Goal: Task Accomplishment & Management: Manage account settings

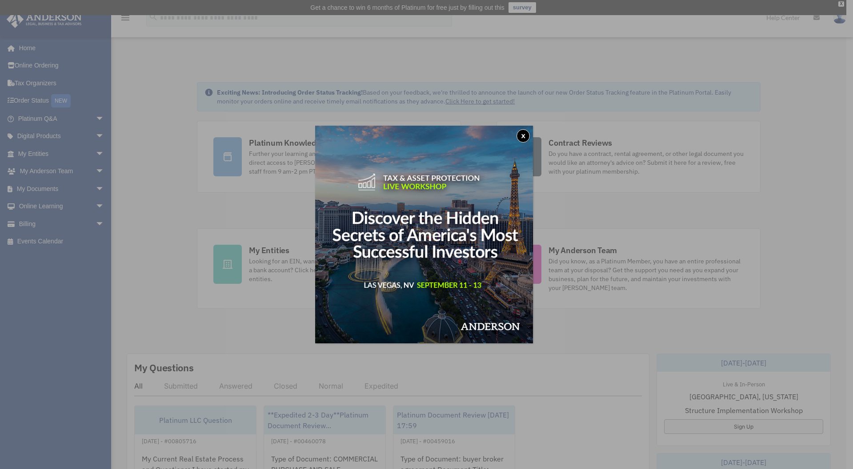
drag, startPoint x: 527, startPoint y: 135, endPoint x: 469, endPoint y: 136, distance: 57.8
click at [527, 135] on button "x" at bounding box center [522, 135] width 13 height 13
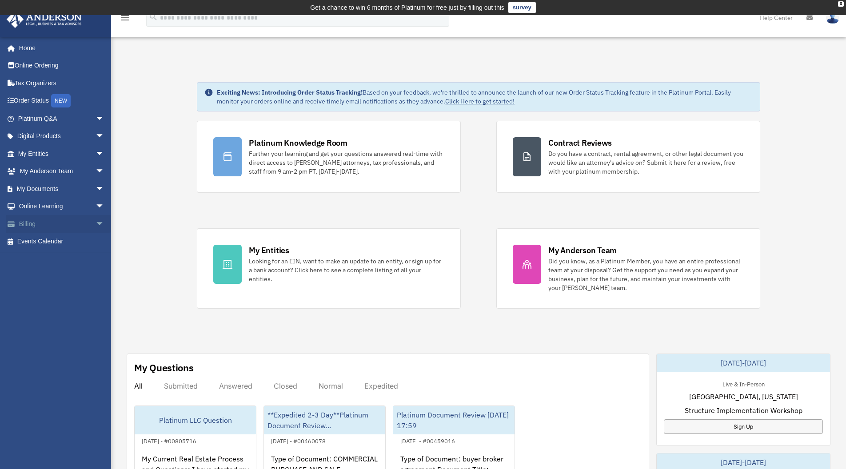
click at [80, 220] on link "Billing arrow_drop_down" at bounding box center [62, 224] width 112 height 18
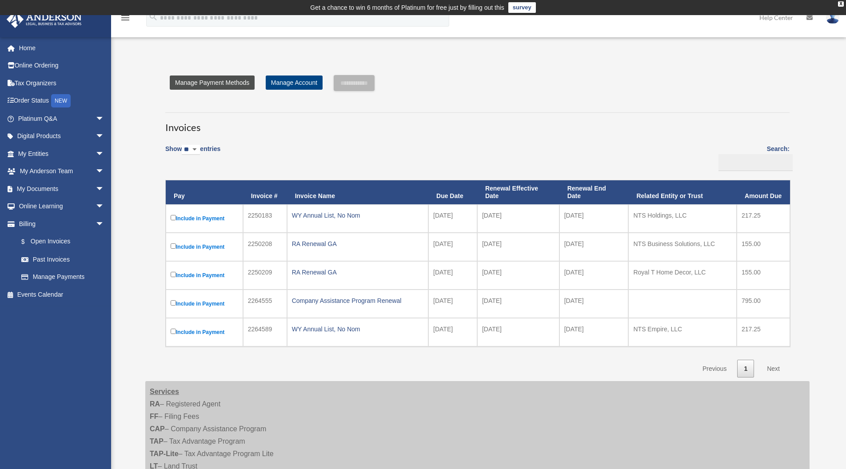
click at [231, 83] on link "Manage Payment Methods" at bounding box center [212, 83] width 85 height 14
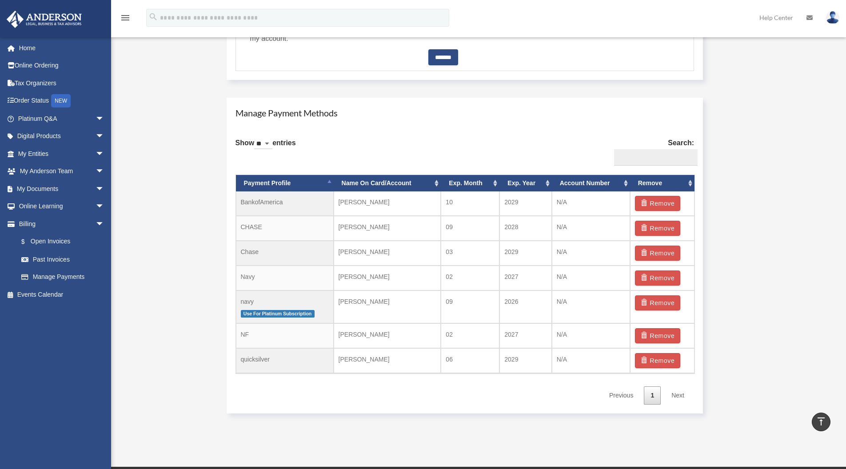
scroll to position [484, 0]
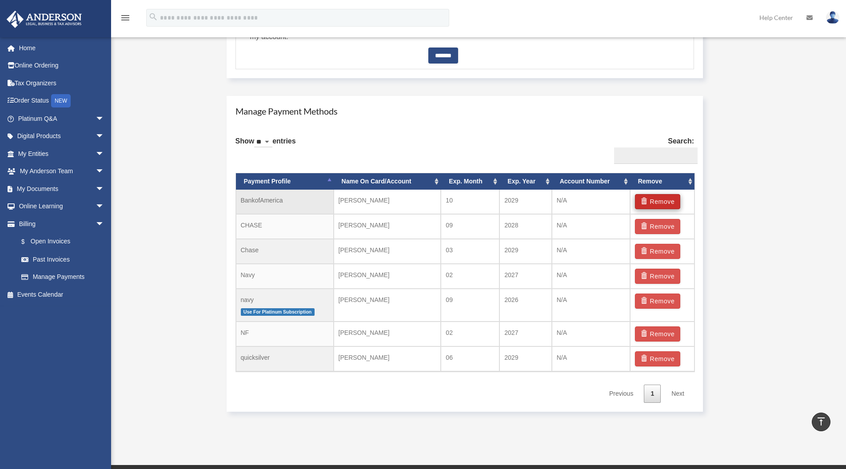
click at [654, 201] on button "Remove" at bounding box center [658, 201] width 46 height 15
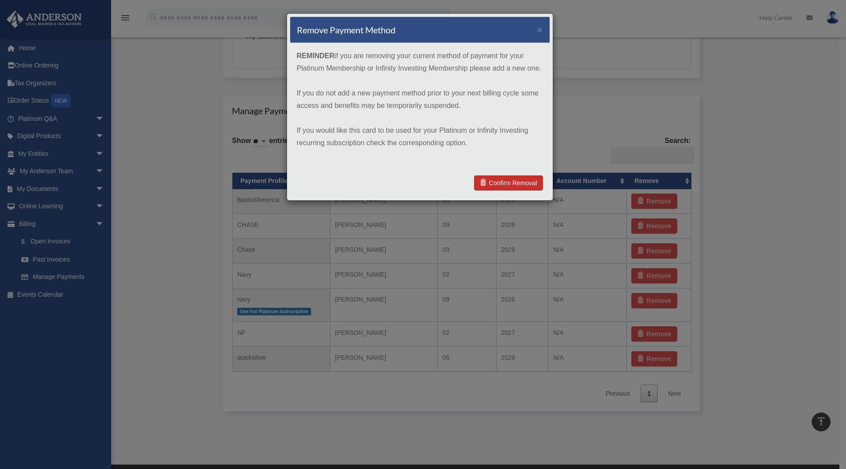
click at [519, 182] on link "Confirm Removal" at bounding box center [508, 182] width 68 height 15
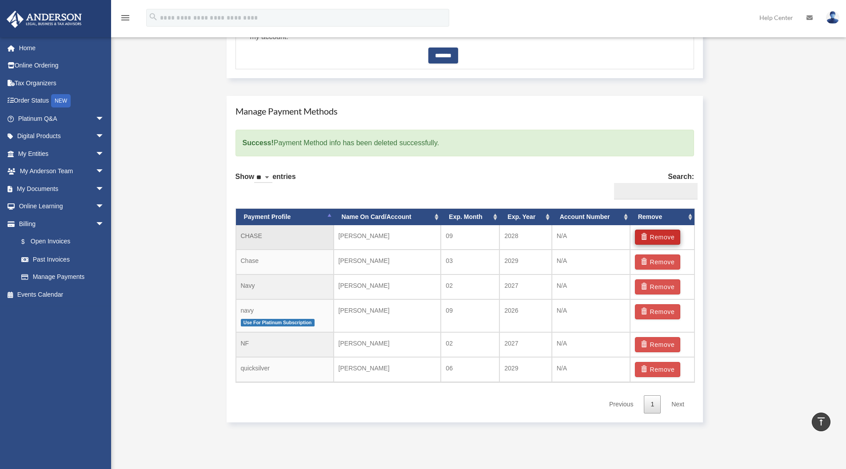
click at [657, 236] on button "Remove" at bounding box center [658, 237] width 46 height 15
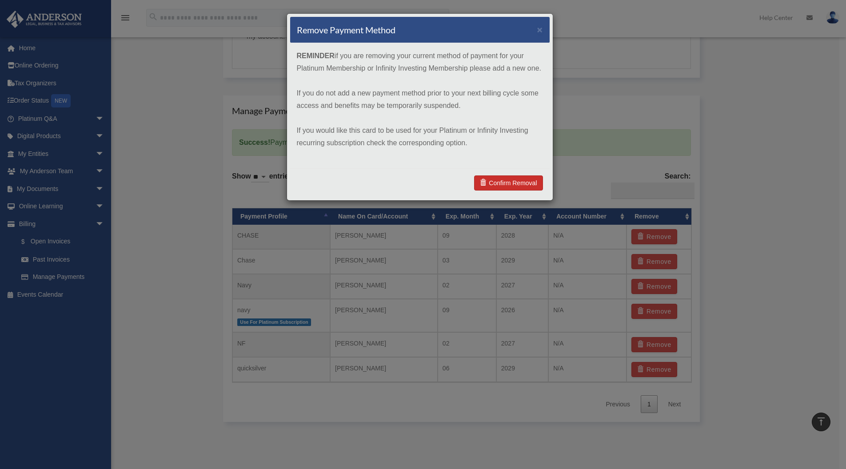
click at [498, 180] on link "Confirm Removal" at bounding box center [508, 182] width 68 height 15
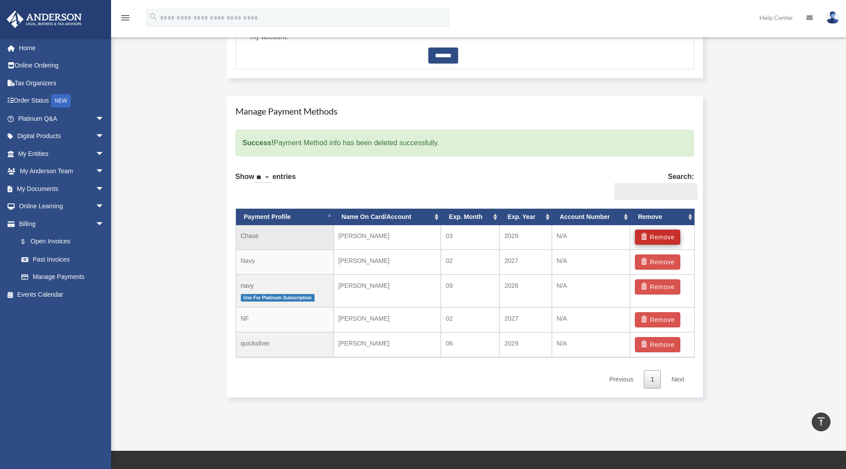
click at [658, 234] on button "Remove" at bounding box center [658, 237] width 46 height 15
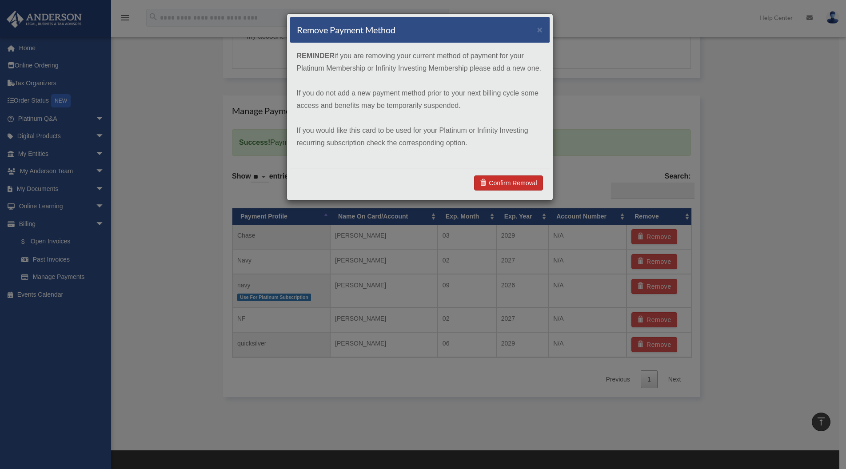
click at [509, 183] on link "Confirm Removal" at bounding box center [508, 182] width 68 height 15
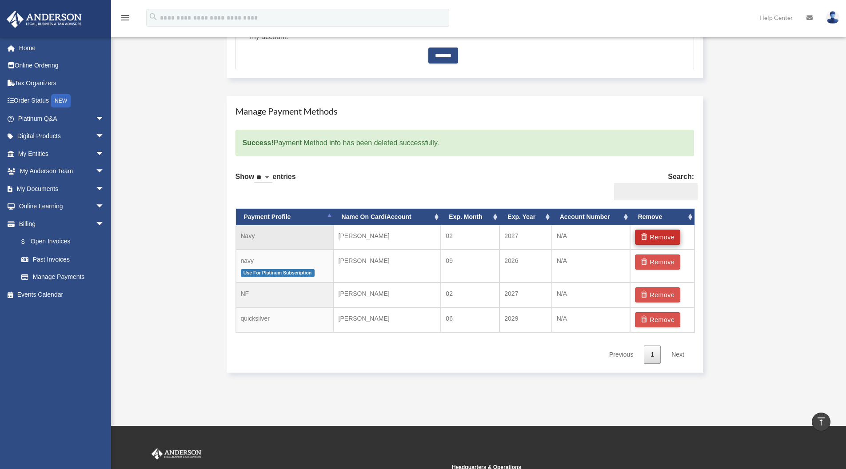
click at [653, 235] on button "Remove" at bounding box center [658, 237] width 46 height 15
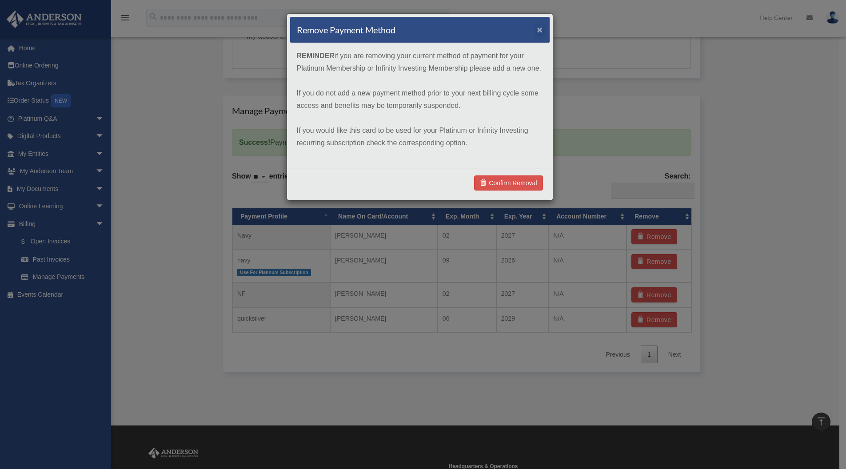
click at [540, 29] on button "×" at bounding box center [540, 29] width 6 height 9
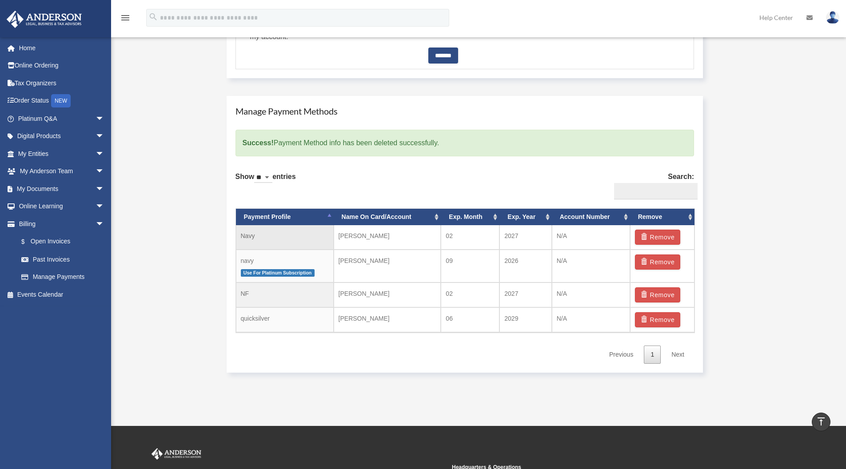
click at [286, 236] on td "Navy" at bounding box center [285, 237] width 98 height 24
click at [657, 318] on button "Remove" at bounding box center [658, 319] width 46 height 15
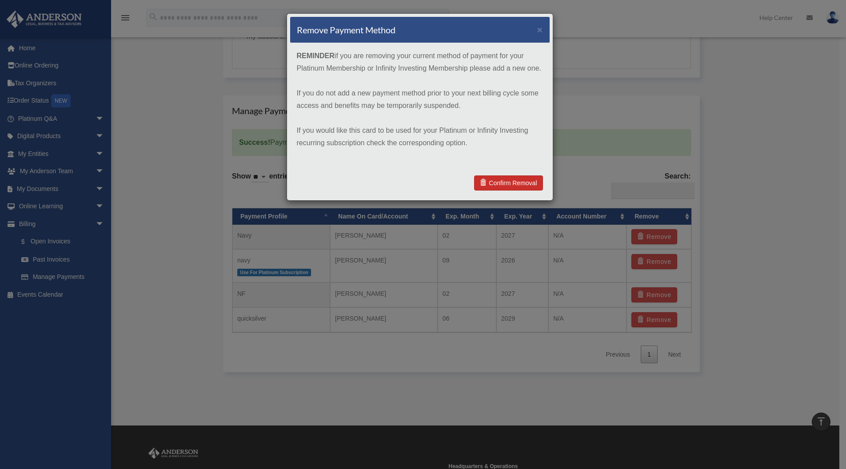
click at [514, 184] on link "Confirm Removal" at bounding box center [508, 182] width 68 height 15
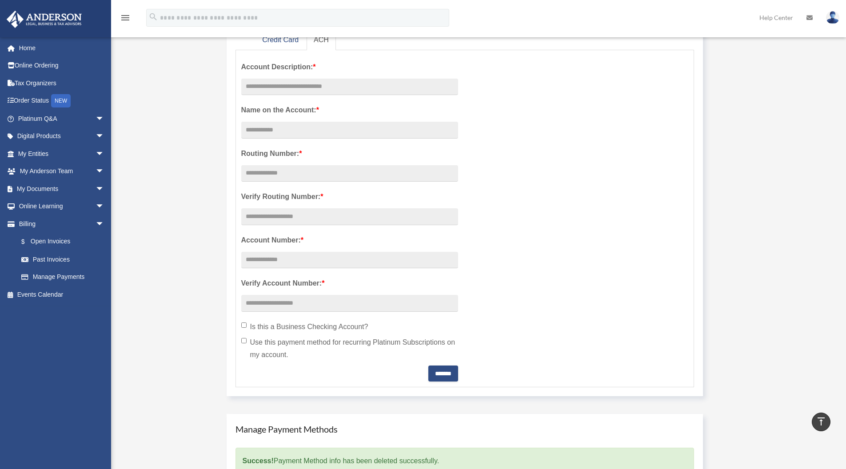
scroll to position [419, 0]
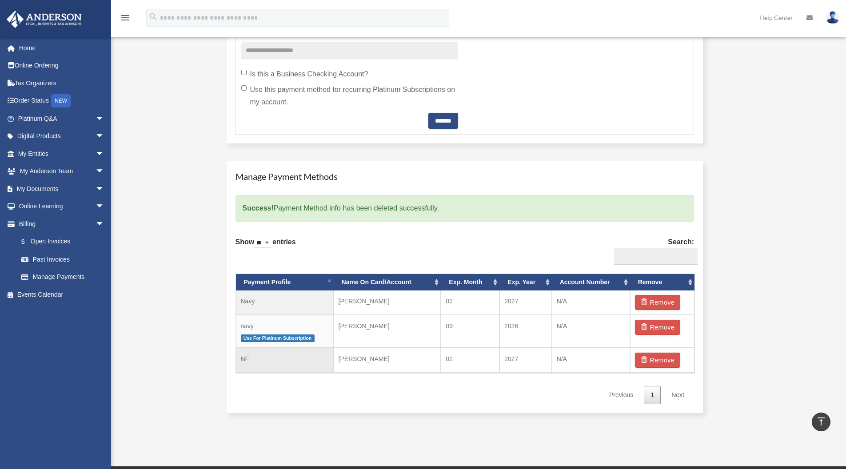
click at [304, 352] on td "NF" at bounding box center [285, 360] width 98 height 25
click at [307, 304] on td "Navy" at bounding box center [285, 303] width 98 height 24
click at [309, 301] on td "Navy" at bounding box center [285, 303] width 98 height 24
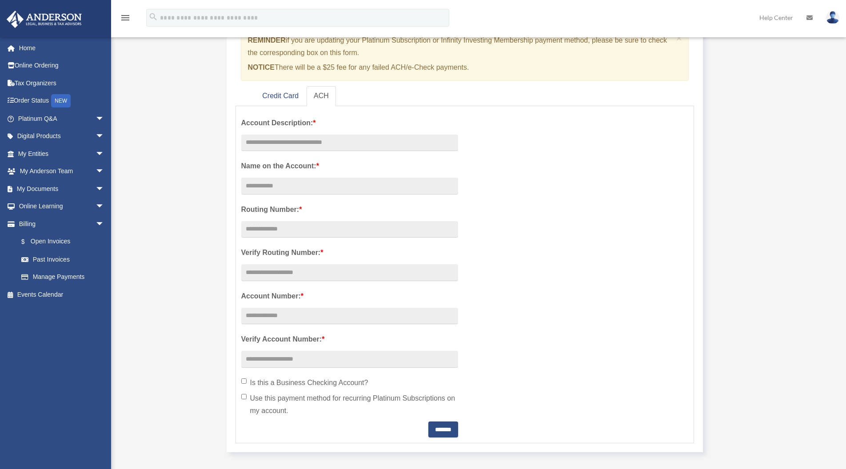
scroll to position [0, 0]
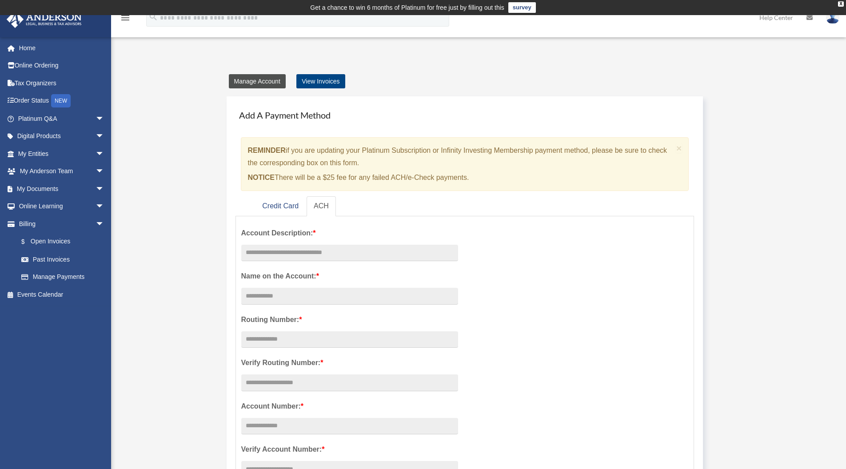
click at [255, 80] on link "Manage Account" at bounding box center [257, 81] width 57 height 14
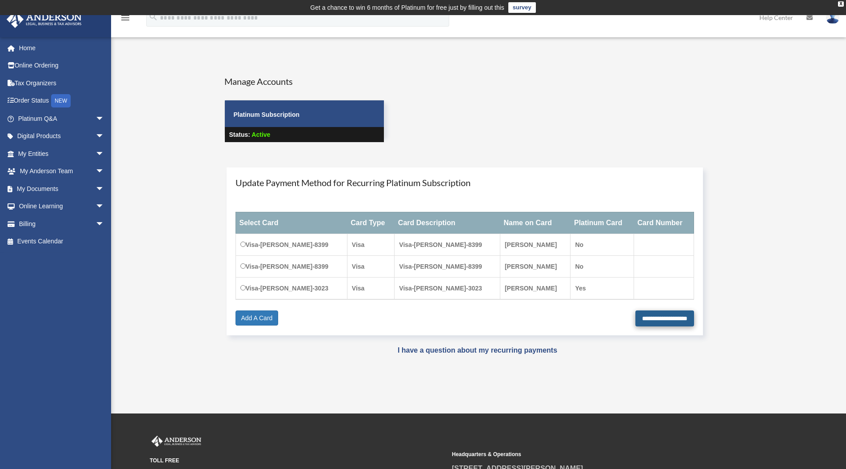
click at [635, 316] on input "**********" at bounding box center [664, 319] width 59 height 16
type input "**********"
click at [59, 220] on link "Billing arrow_drop_down" at bounding box center [62, 224] width 112 height 18
click at [96, 220] on span "arrow_drop_down" at bounding box center [105, 224] width 18 height 18
click at [96, 222] on span "arrow_drop_up" at bounding box center [105, 224] width 18 height 18
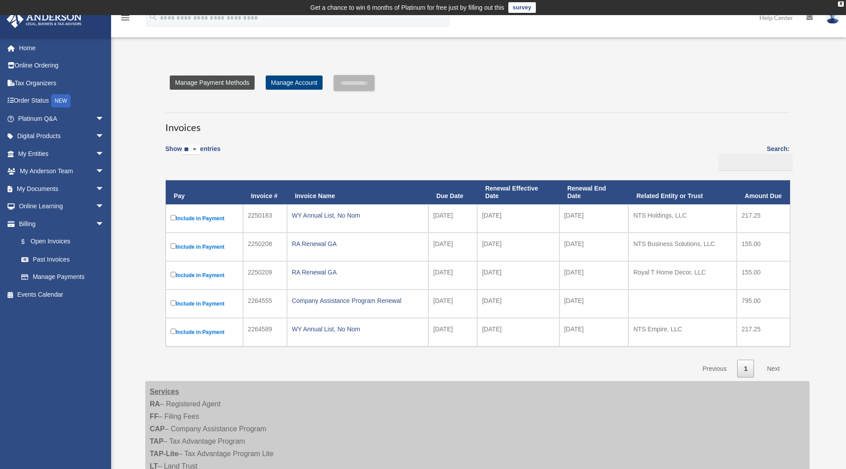
click at [223, 81] on link "Manage Payment Methods" at bounding box center [212, 83] width 85 height 14
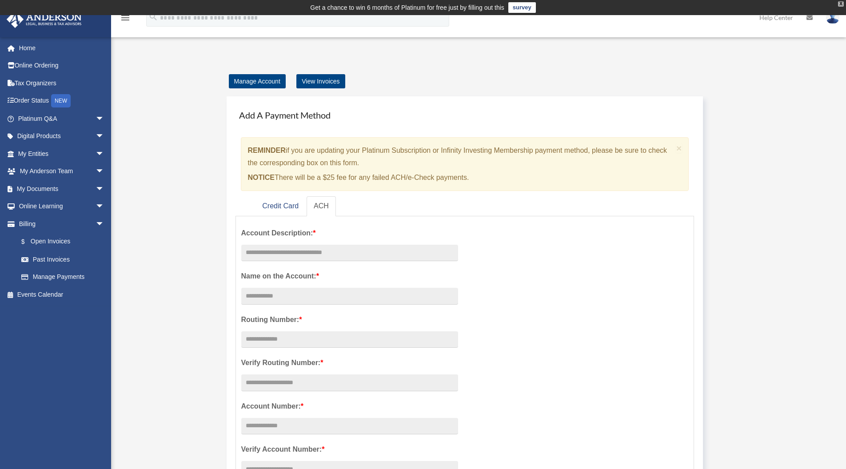
click at [842, 3] on div "X" at bounding box center [841, 3] width 6 height 5
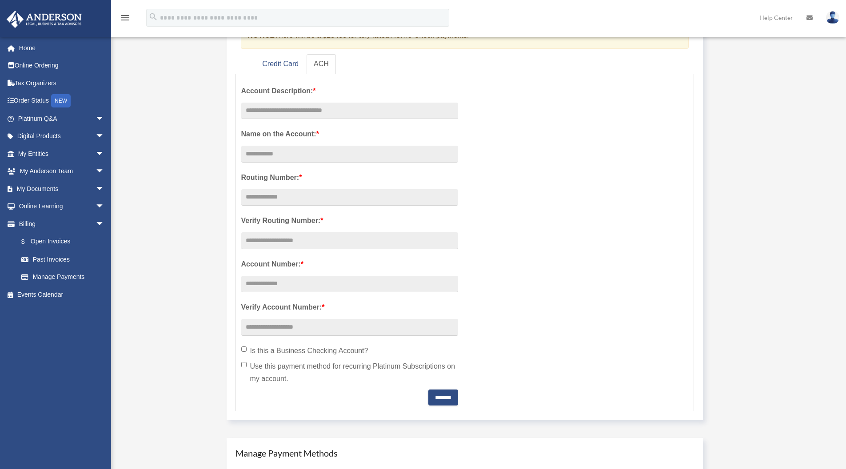
scroll to position [55, 0]
